Goal: Task Accomplishment & Management: Manage account settings

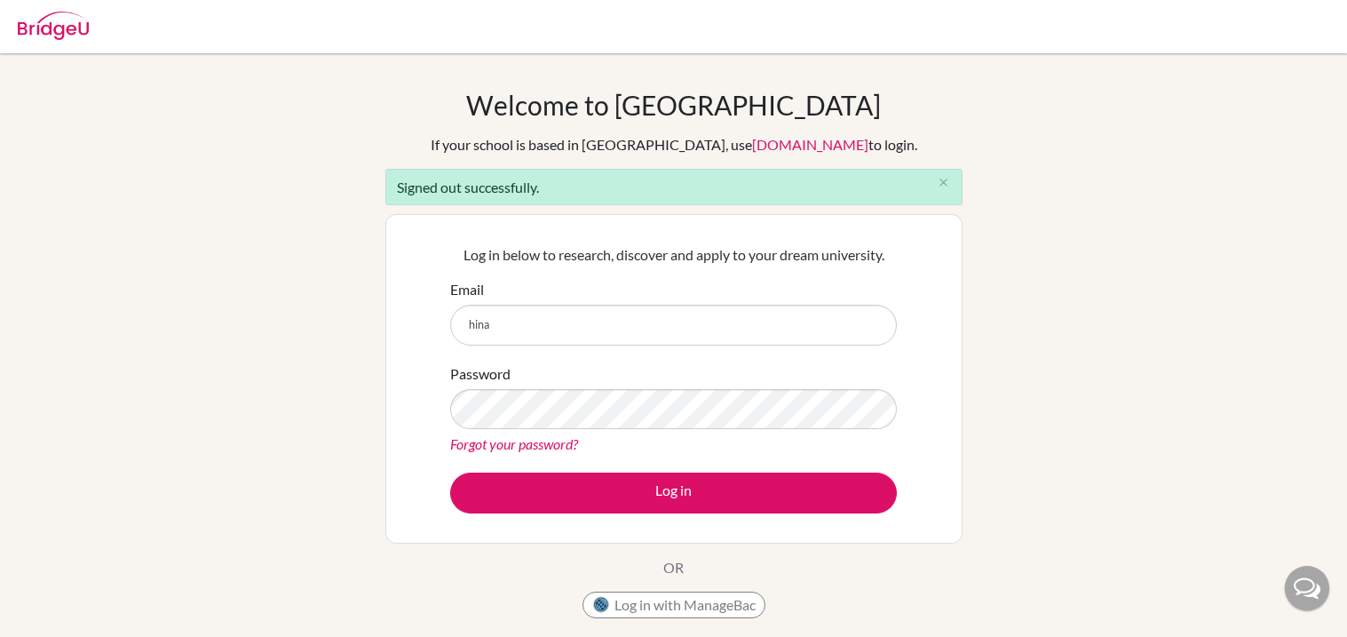
type input "[EMAIL_ADDRESS][DOMAIN_NAME]"
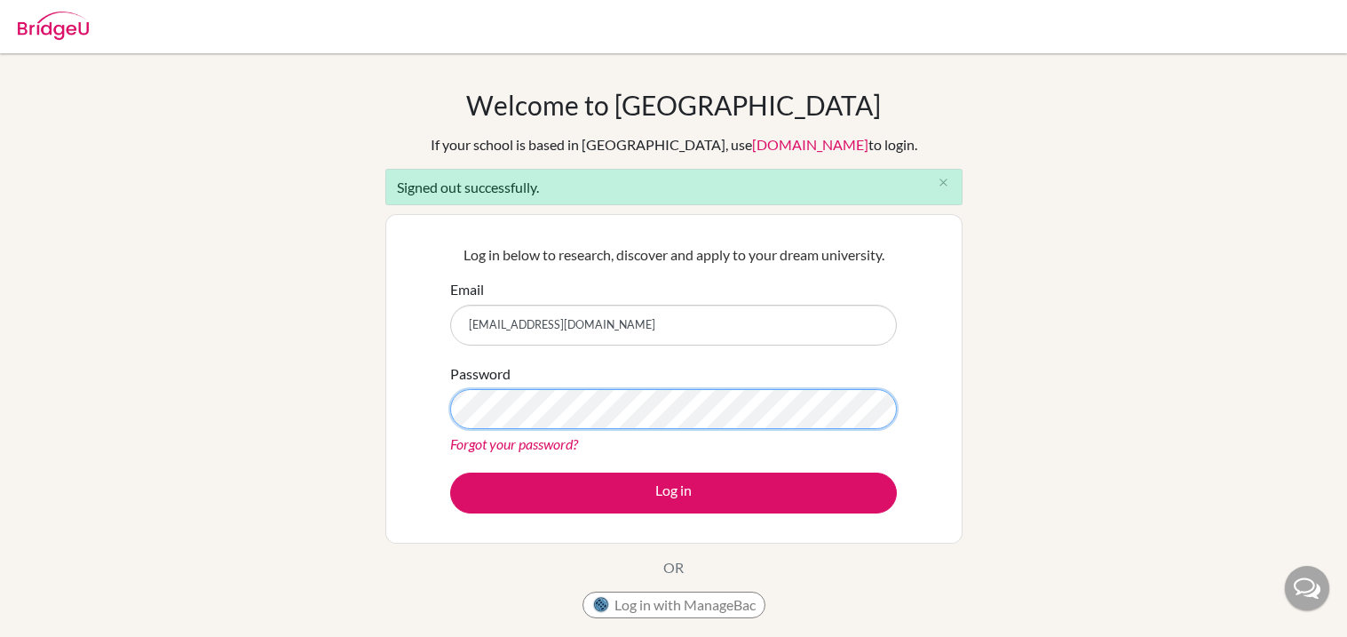
click at [450, 472] on button "Log in" at bounding box center [673, 492] width 447 height 41
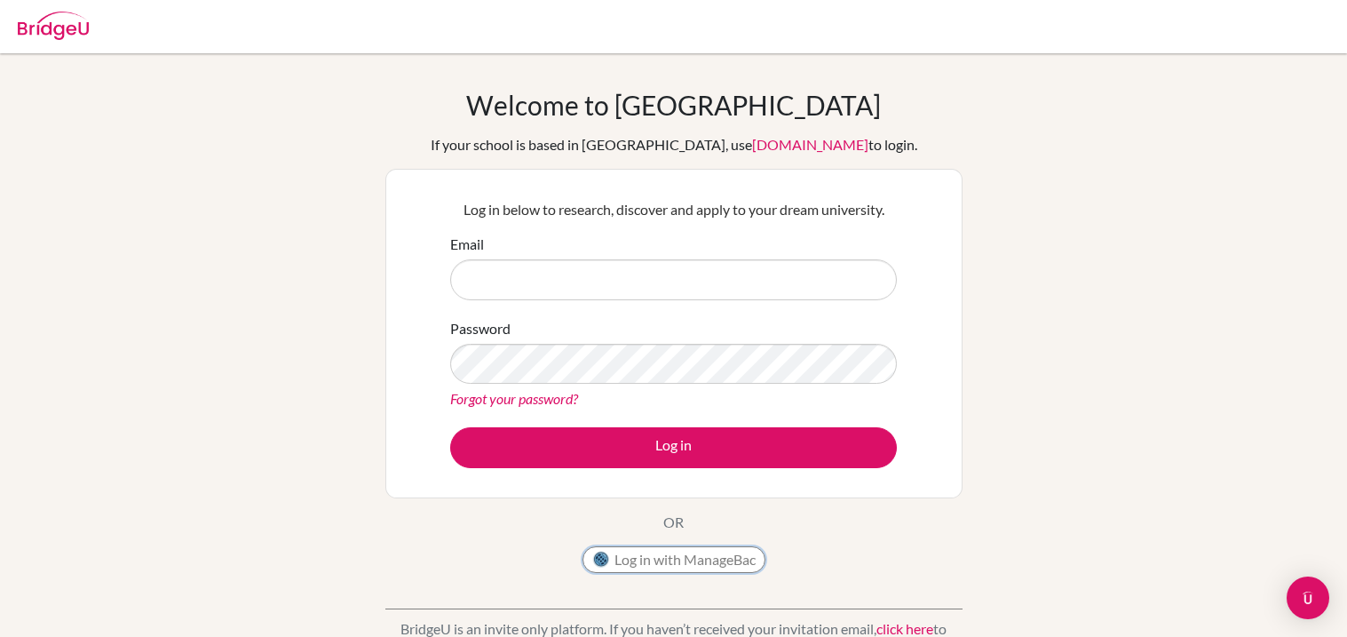
click at [654, 555] on button "Log in with ManageBac" at bounding box center [674, 559] width 183 height 27
type input "hinao28@student.gka.ed.jp"
click at [741, 427] on div "Log in" at bounding box center [673, 447] width 447 height 41
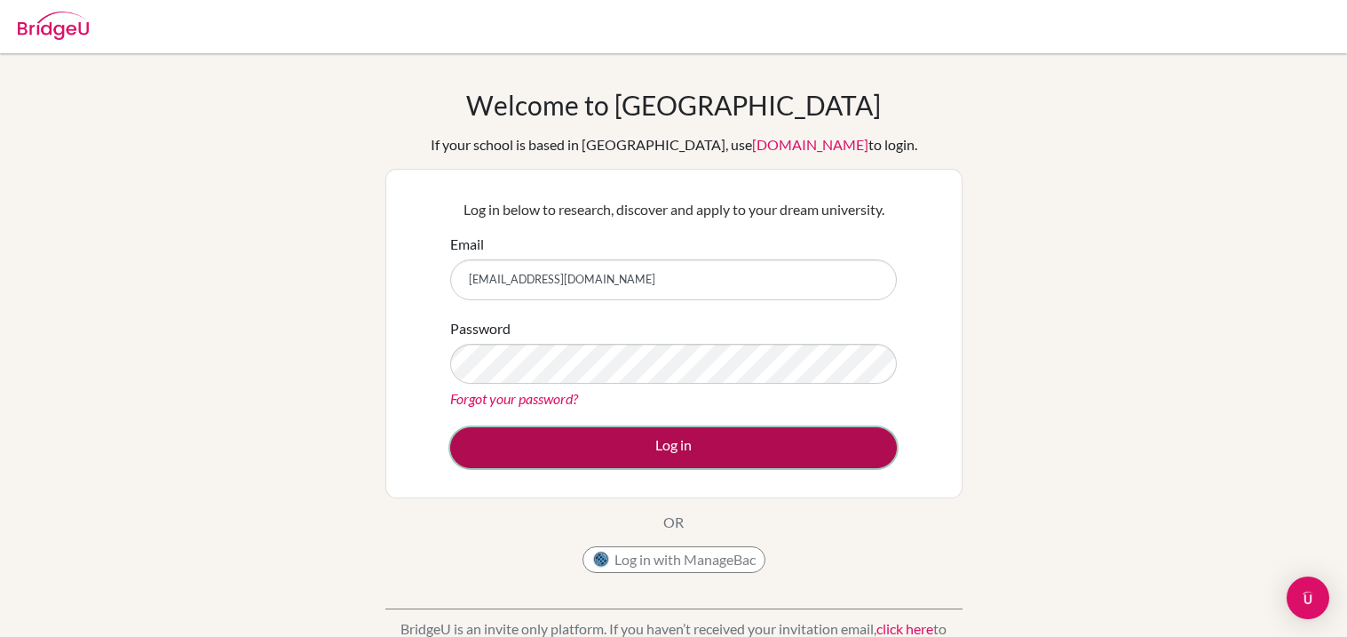
click at [757, 437] on button "Log in" at bounding box center [673, 447] width 447 height 41
